Goal: Task Accomplishment & Management: Manage account settings

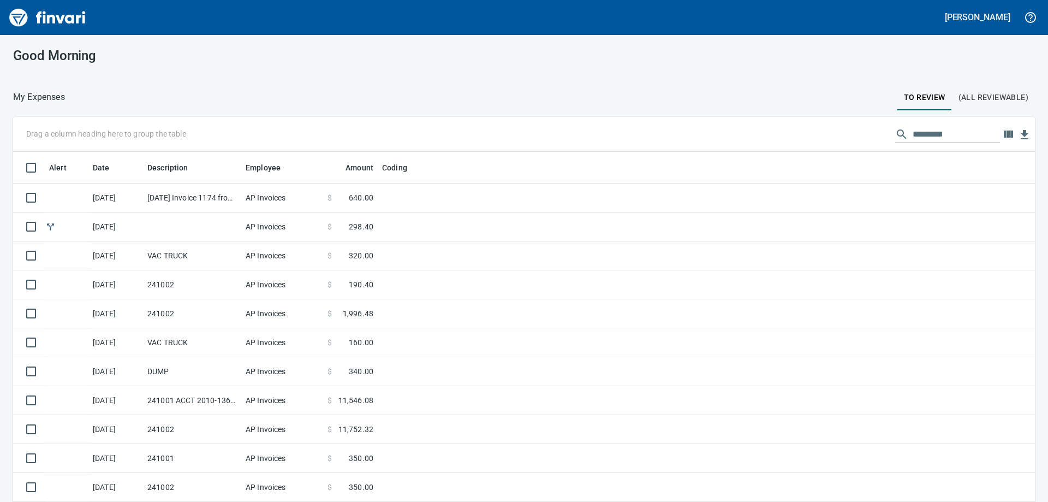
scroll to position [374, 998]
drag, startPoint x: 915, startPoint y: 98, endPoint x: 918, endPoint y: 103, distance: 5.6
click at [915, 98] on span "To Review" at bounding box center [925, 98] width 42 height 14
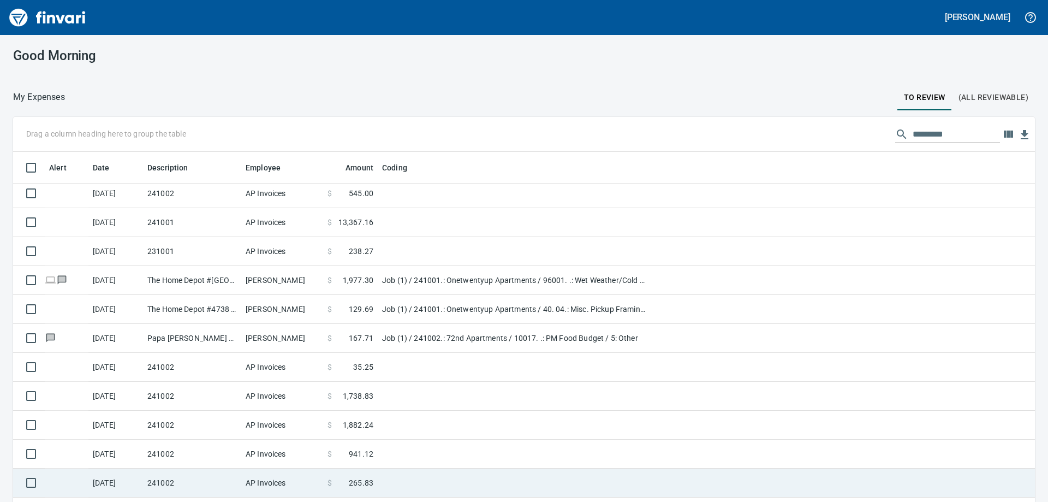
scroll to position [1111, 0]
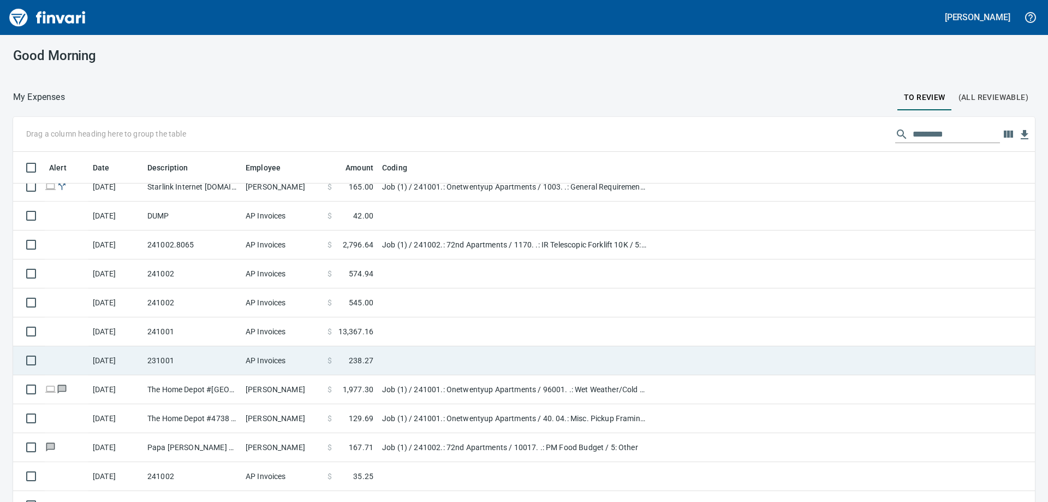
click at [152, 359] on td "231001" at bounding box center [192, 360] width 98 height 29
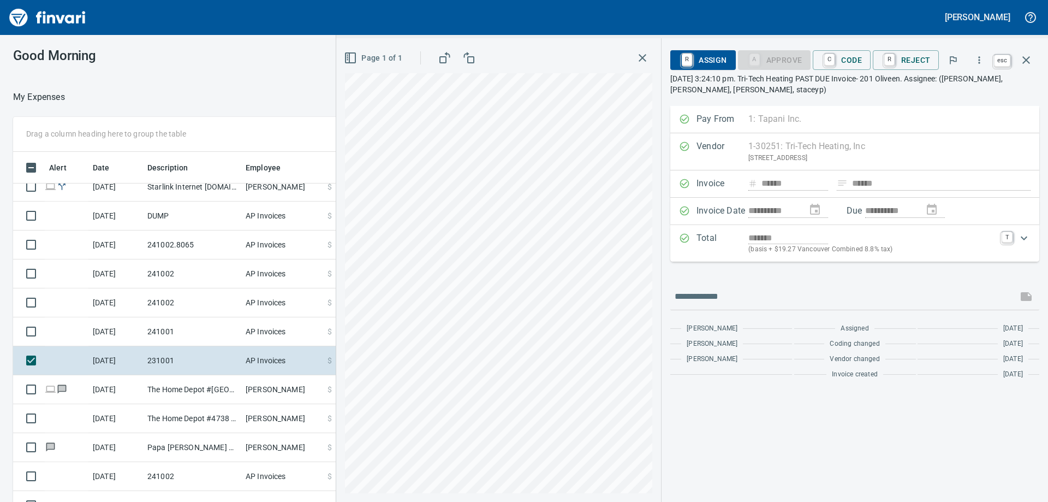
scroll to position [374, 725]
click at [1027, 56] on icon "button" at bounding box center [1026, 60] width 13 height 13
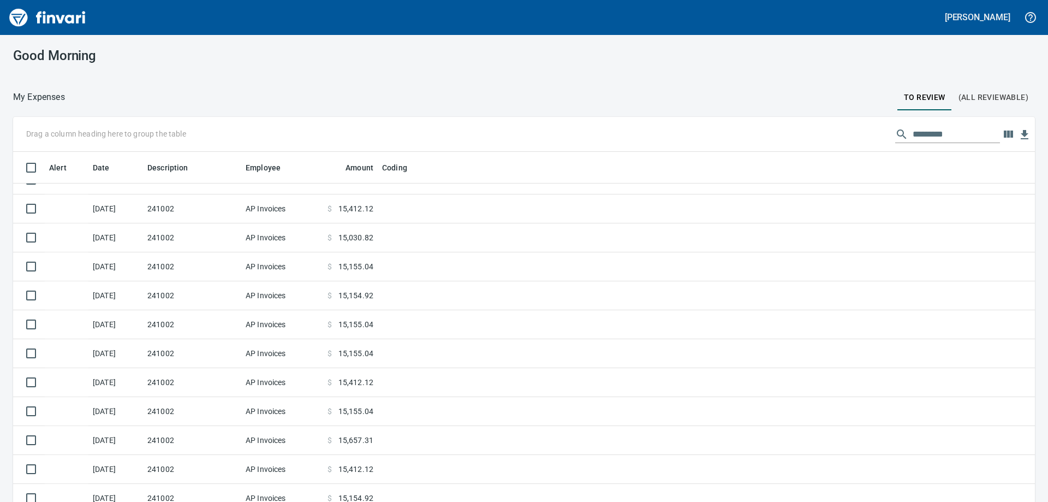
scroll to position [456, 0]
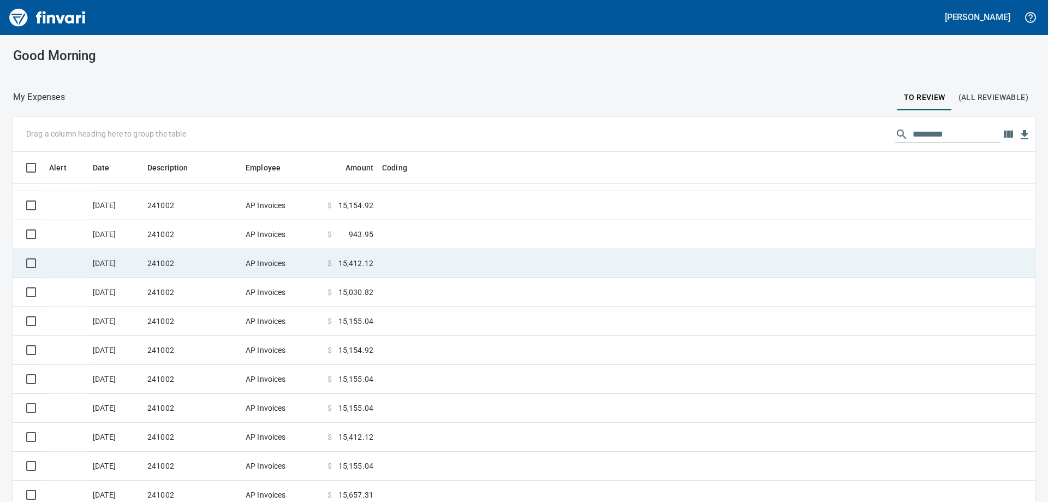
click at [156, 258] on td "241002" at bounding box center [192, 263] width 98 height 29
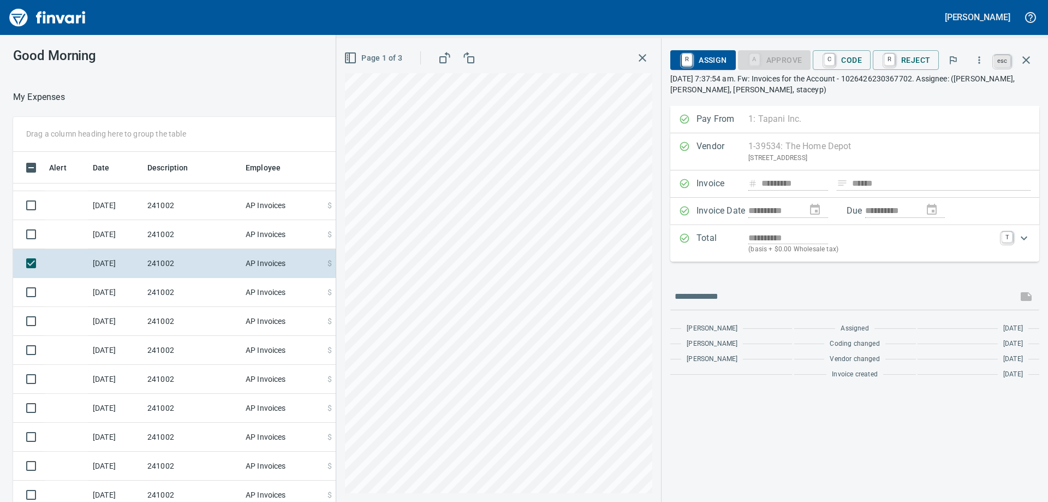
scroll to position [374, 725]
click at [1027, 57] on icon "button" at bounding box center [1026, 60] width 13 height 13
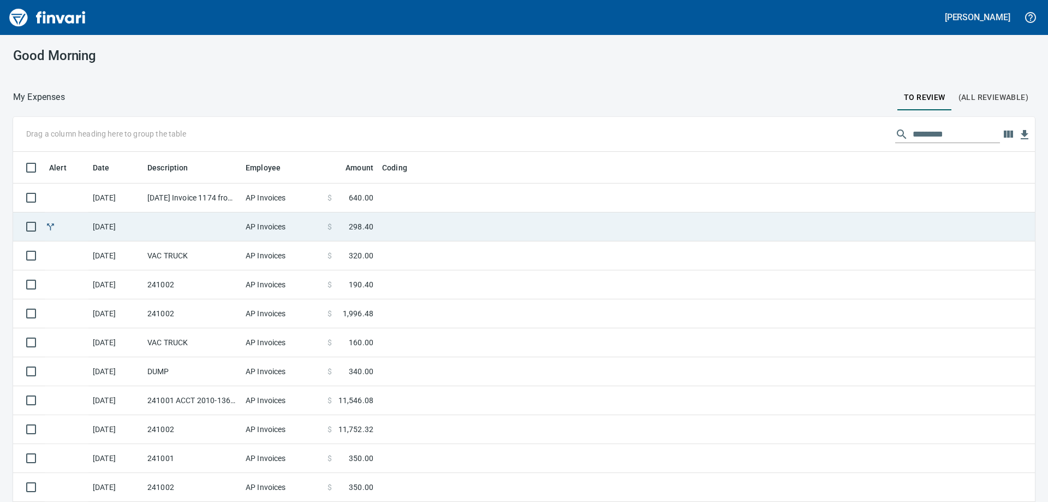
scroll to position [374, 998]
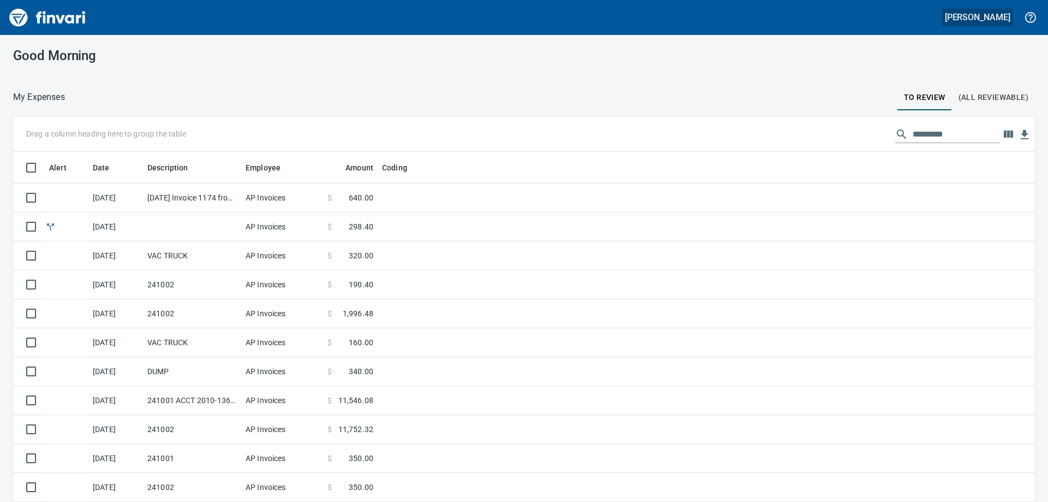
click at [985, 17] on h5 "[PERSON_NAME]" at bounding box center [978, 16] width 66 height 11
click at [935, 64] on span "Sign out" at bounding box center [950, 67] width 63 height 13
